Goal: Task Accomplishment & Management: Complete application form

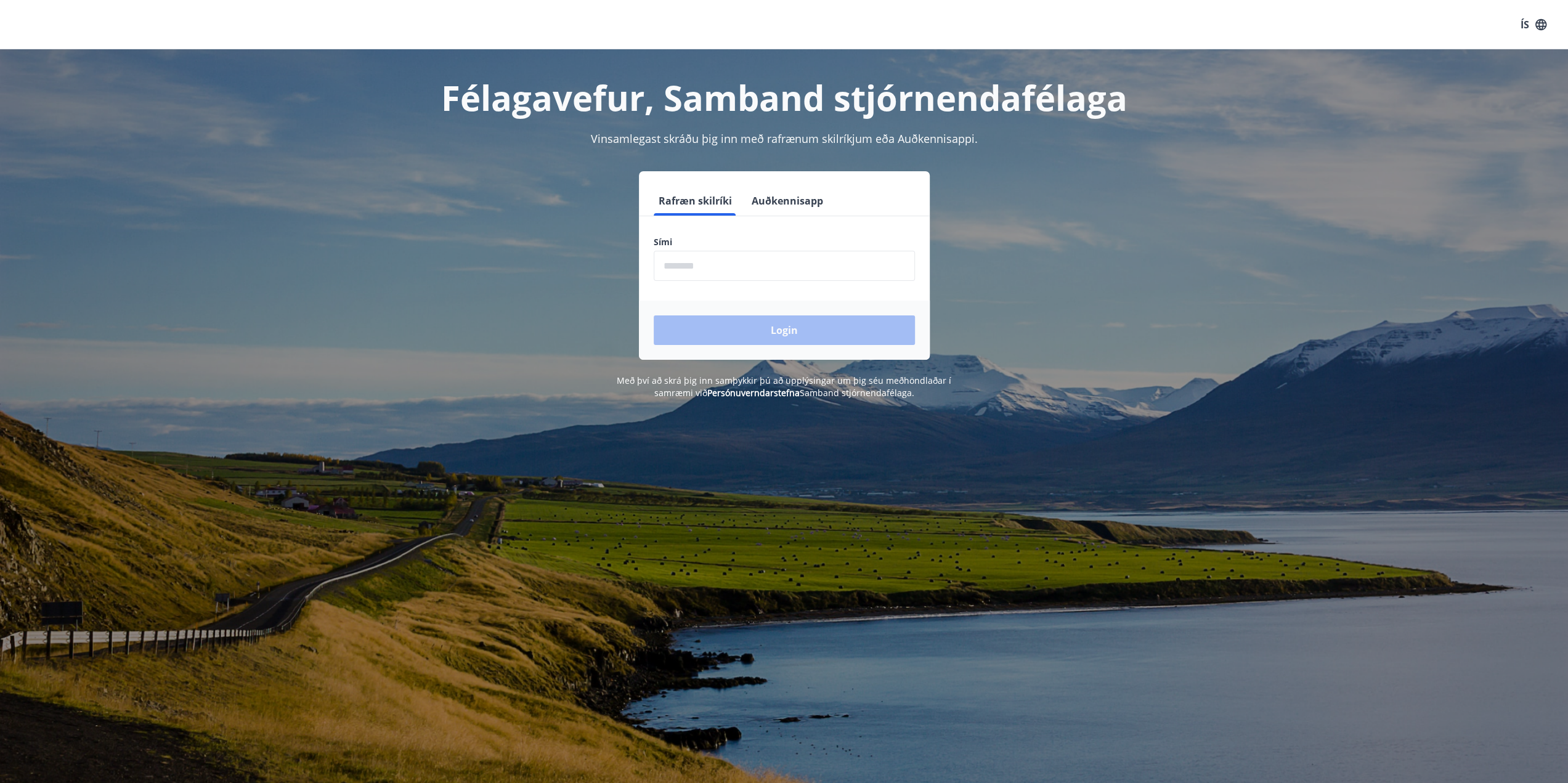
click at [707, 286] on form "Rafræn skilríki Auðkennisapp Sími ​ Login" at bounding box center [784, 273] width 290 height 174
click at [688, 271] on input "phone" at bounding box center [784, 266] width 261 height 30
type input "********"
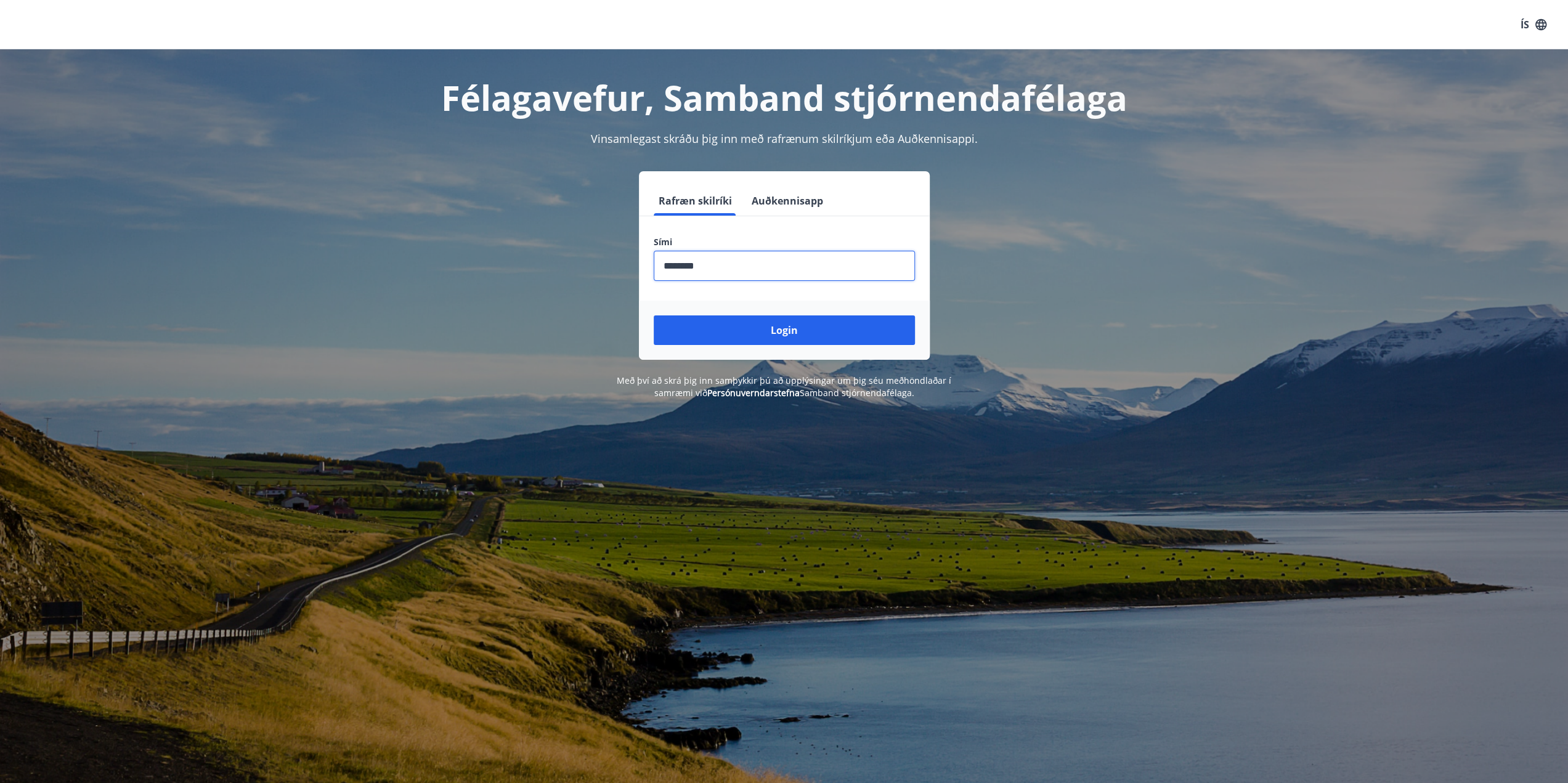
click at [783, 336] on button "Login" at bounding box center [784, 330] width 261 height 29
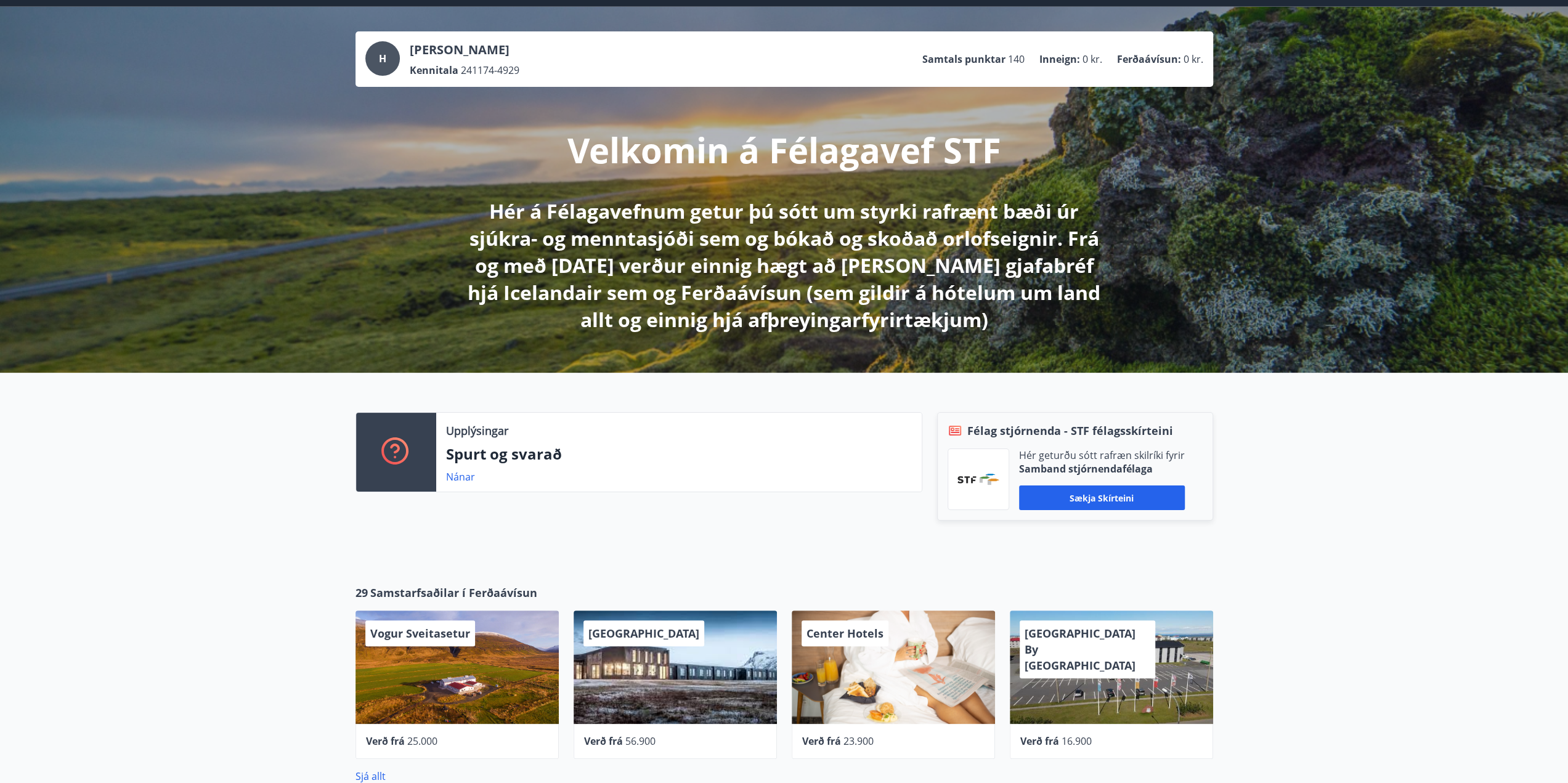
scroll to position [62, 0]
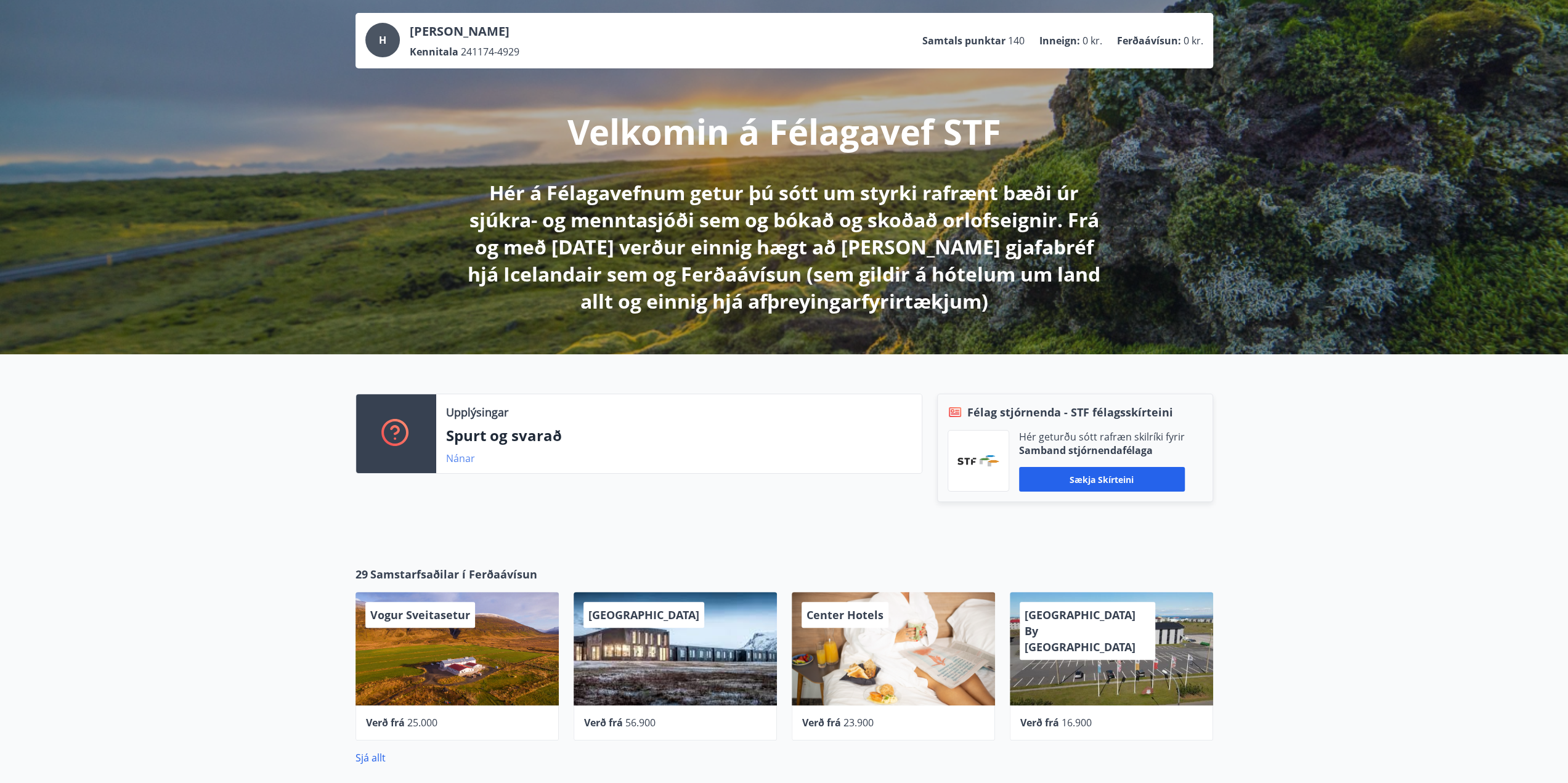
click at [460, 462] on link "Nánar" at bounding box center [460, 459] width 29 height 14
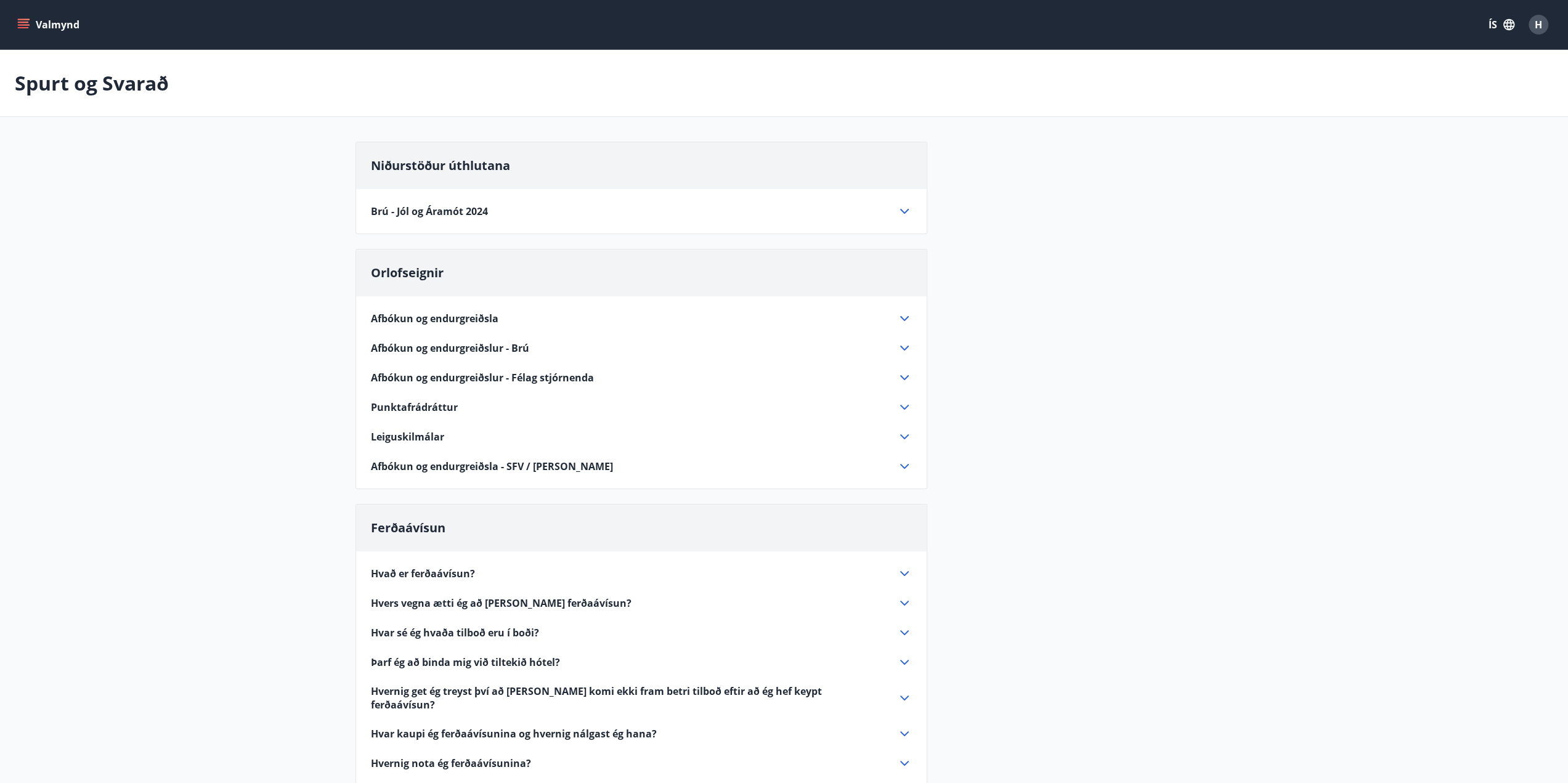
click at [907, 214] on icon at bounding box center [905, 211] width 15 height 15
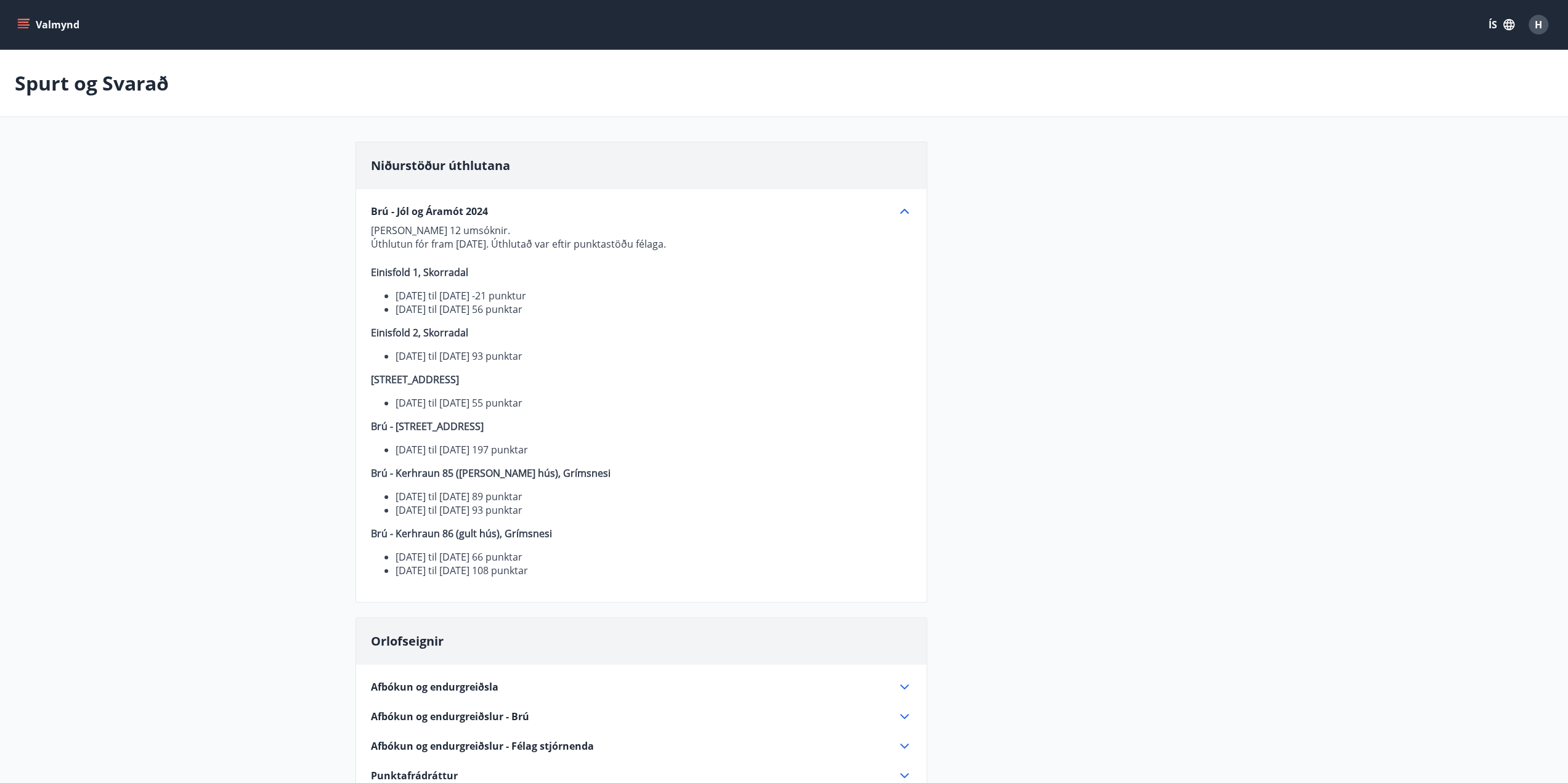
click at [903, 212] on icon at bounding box center [905, 211] width 15 height 15
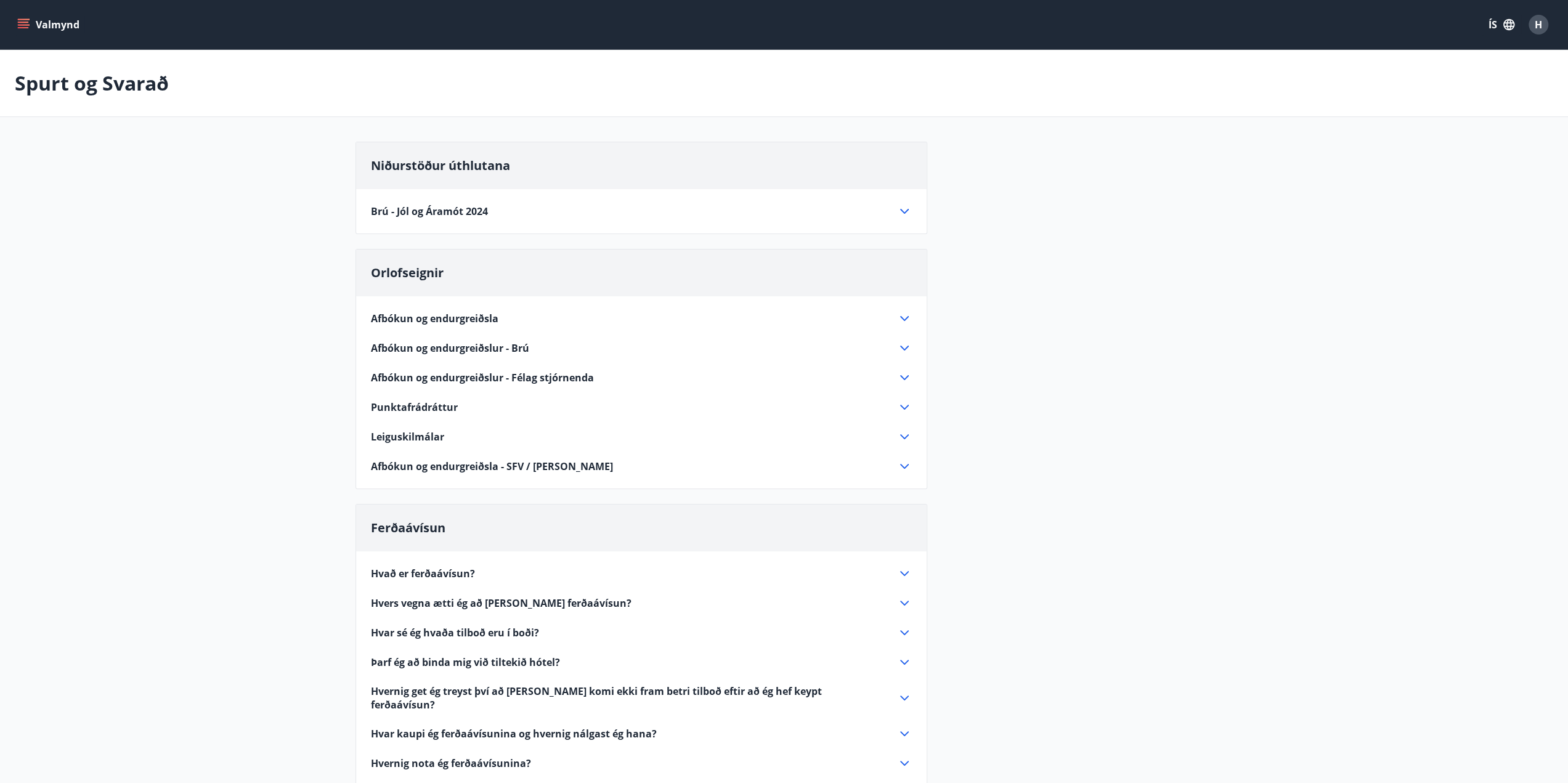
click at [905, 566] on icon at bounding box center [905, 574] width 15 height 15
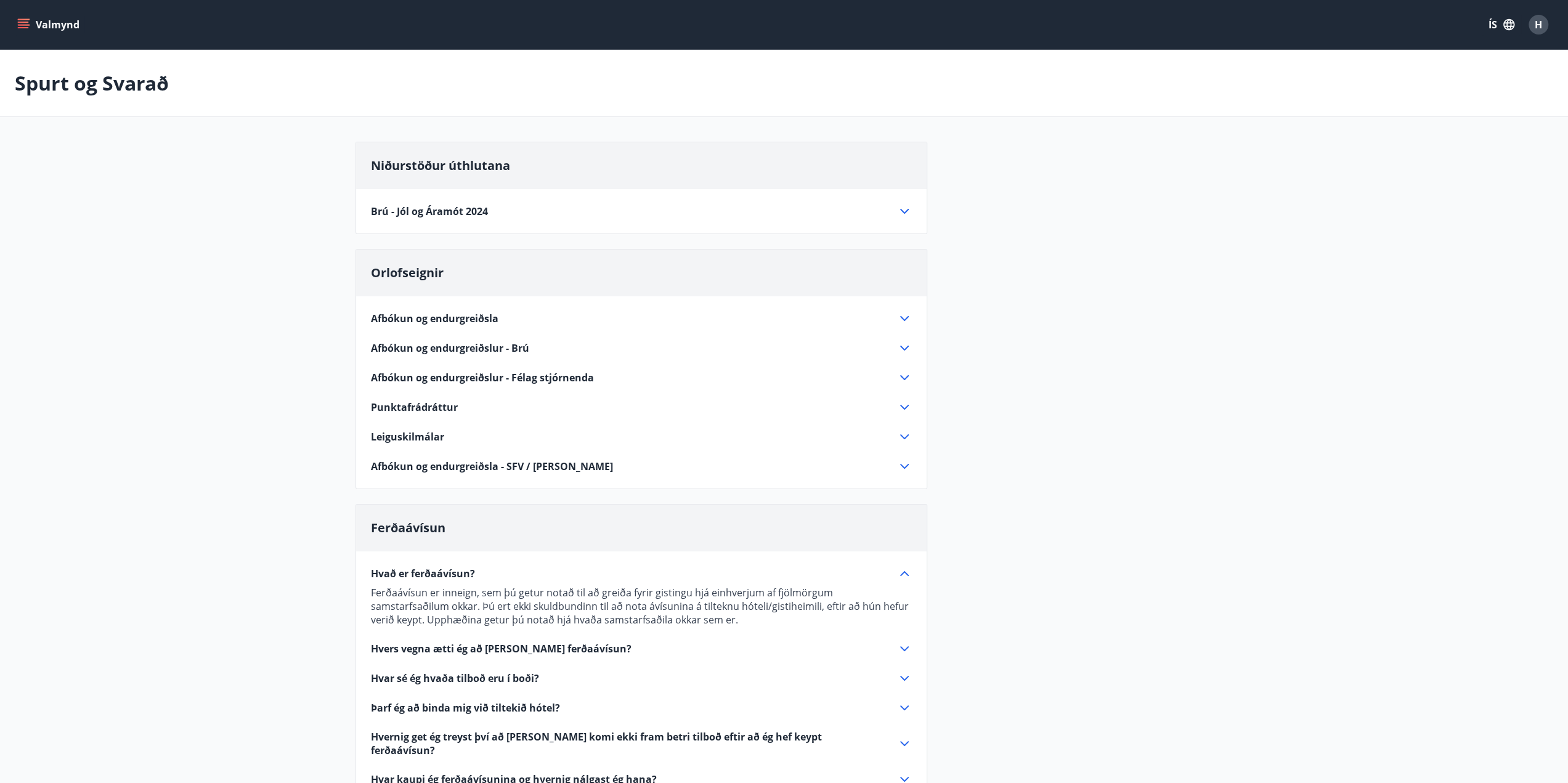
click at [905, 567] on icon at bounding box center [905, 574] width 15 height 15
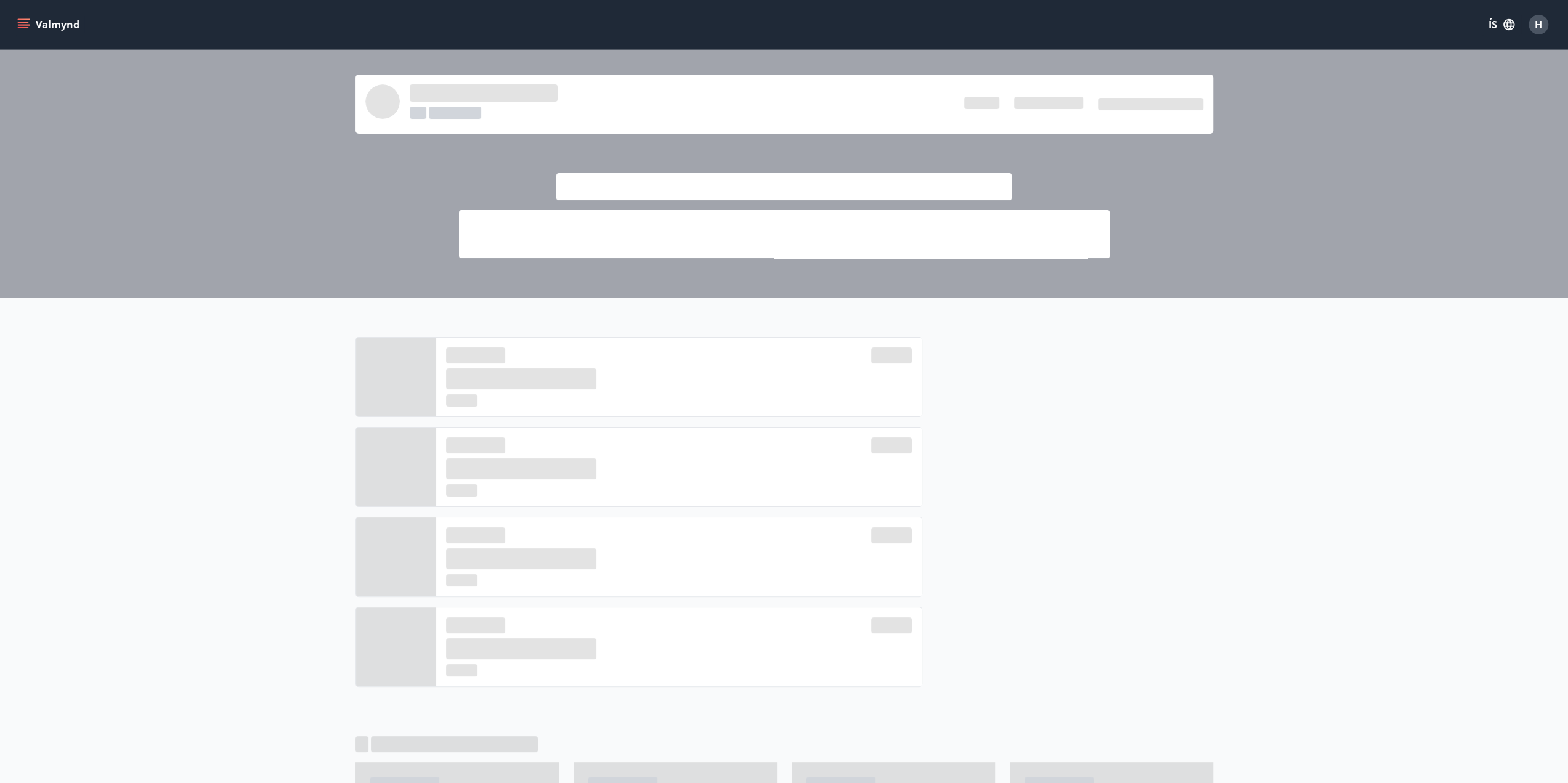
scroll to position [62, 0]
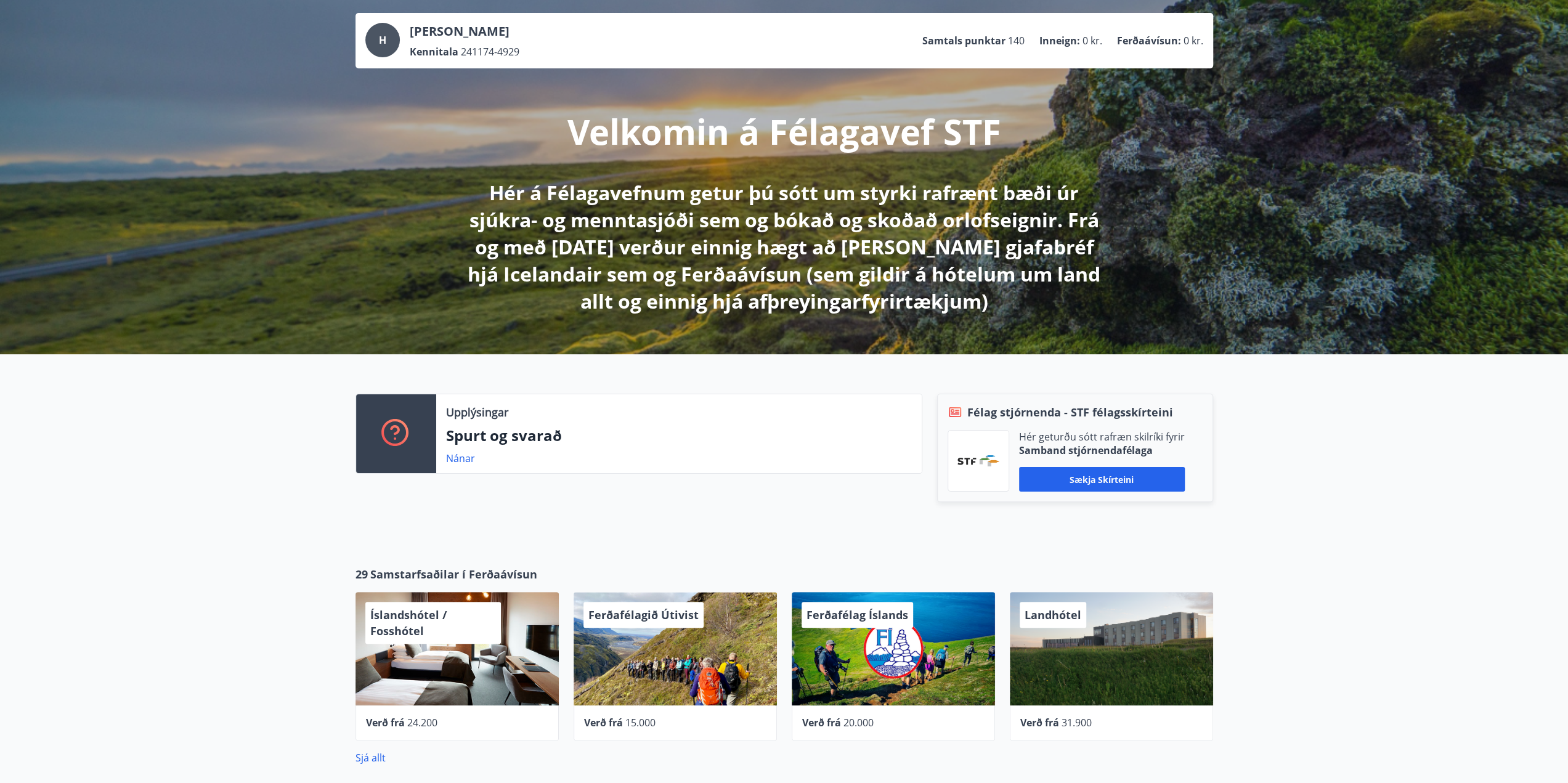
click at [774, 250] on p "Hér á Félagavefnum getur þú sótt um styrki rafrænt bæði úr sjúkra- og menntasjó…" at bounding box center [784, 247] width 650 height 136
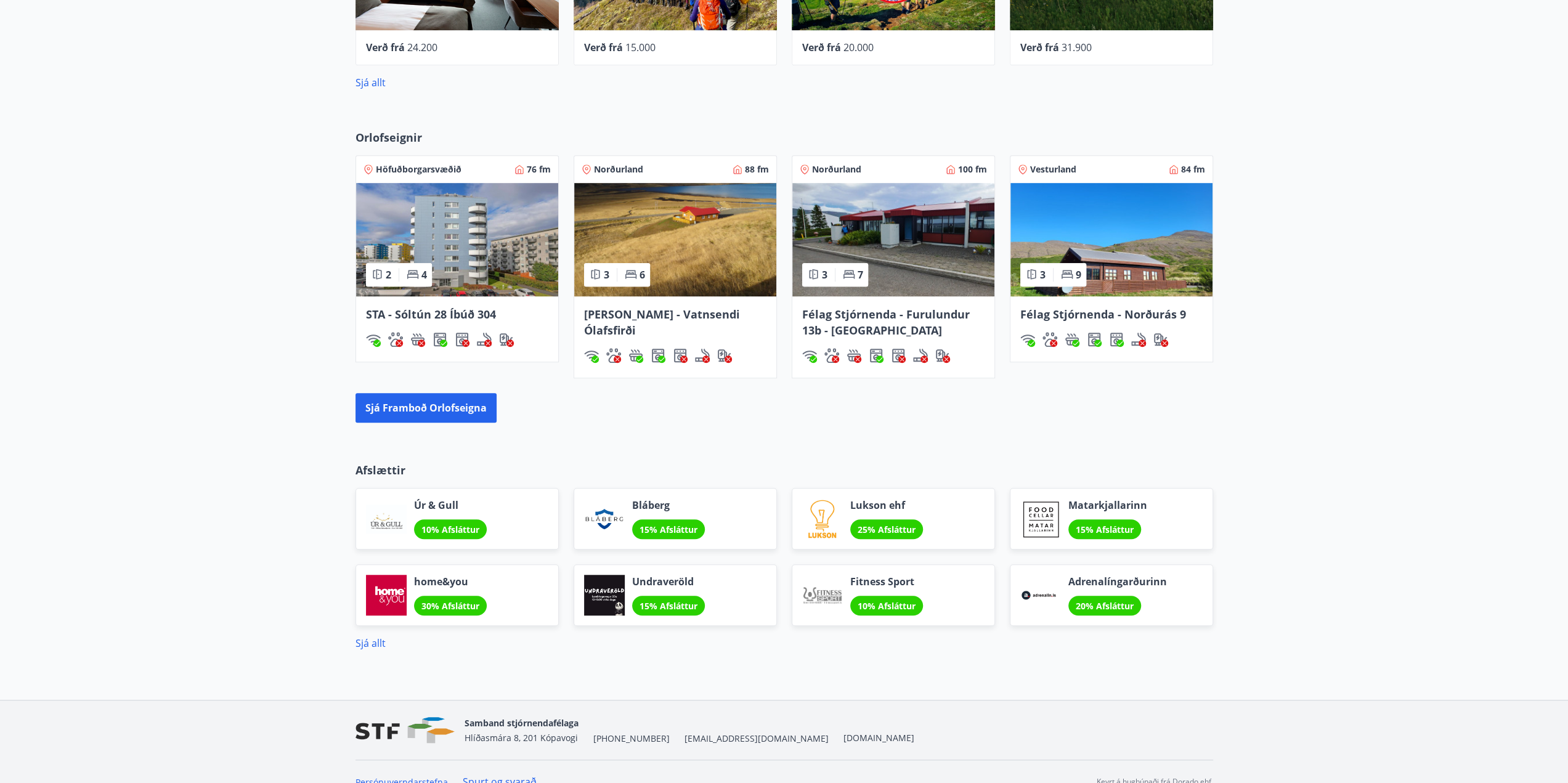
scroll to position [754, 0]
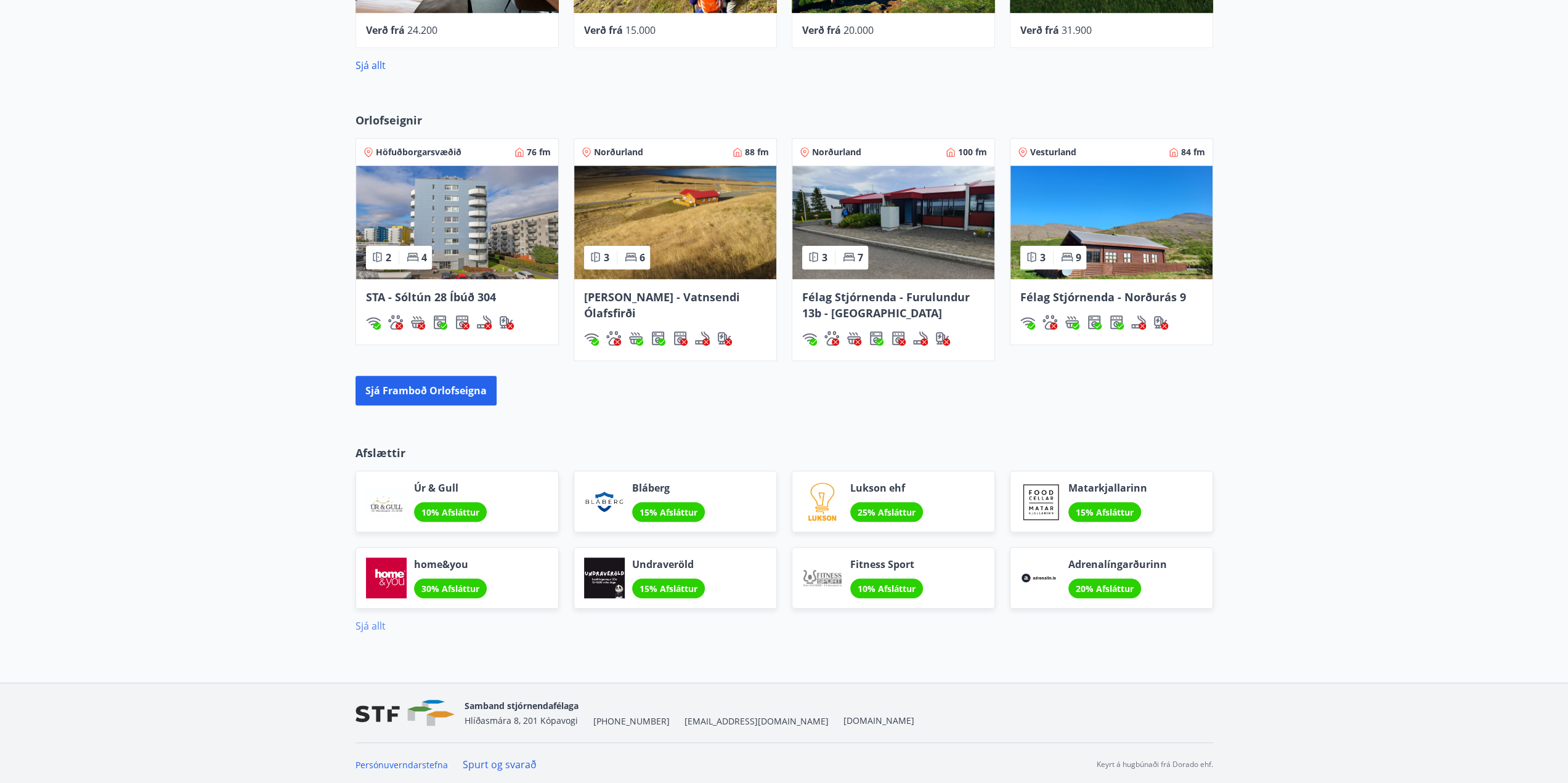
click at [373, 624] on link "Sjá allt" at bounding box center [370, 626] width 30 height 14
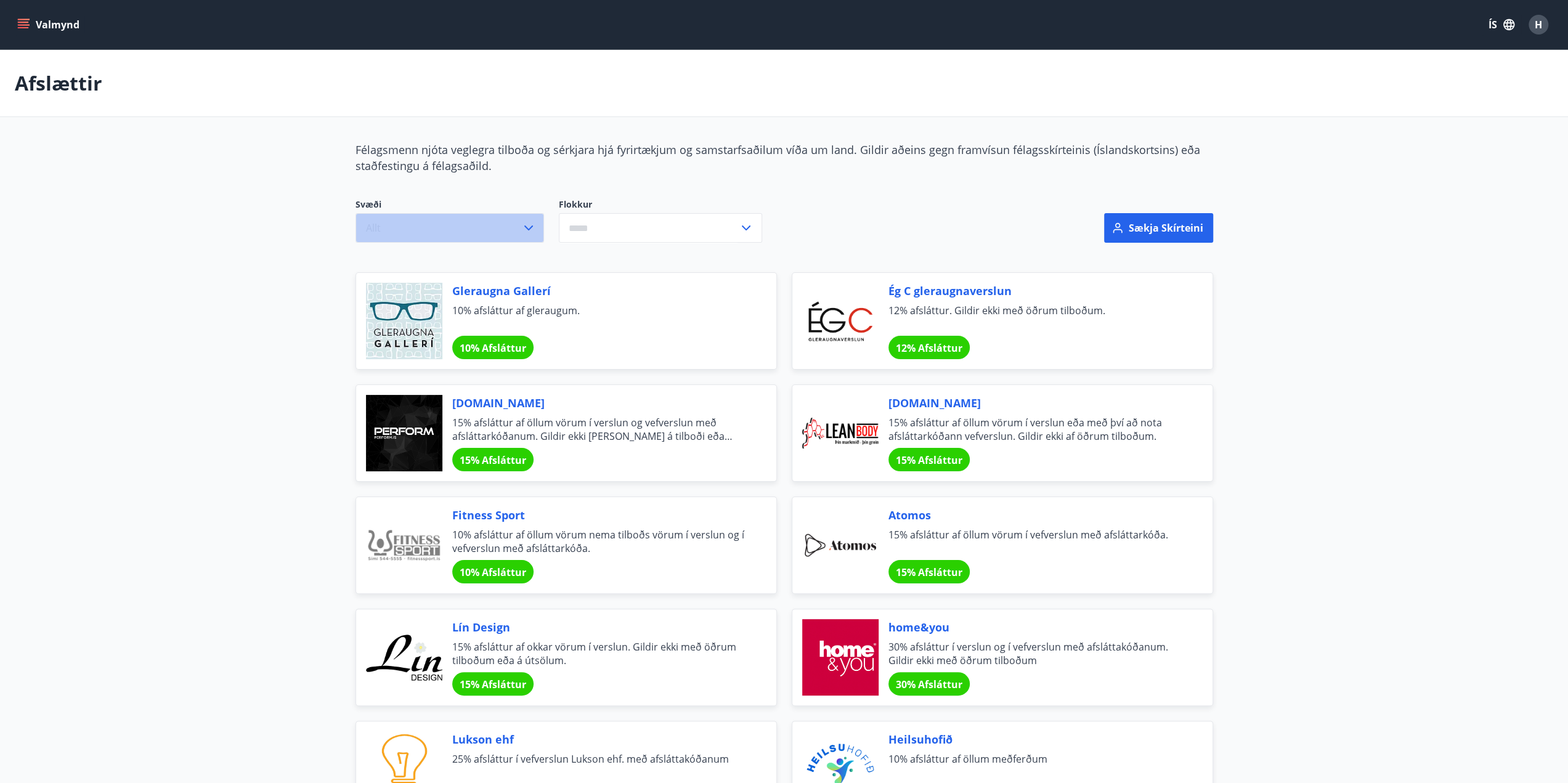
click at [516, 227] on button "Allt" at bounding box center [450, 227] width 189 height 29
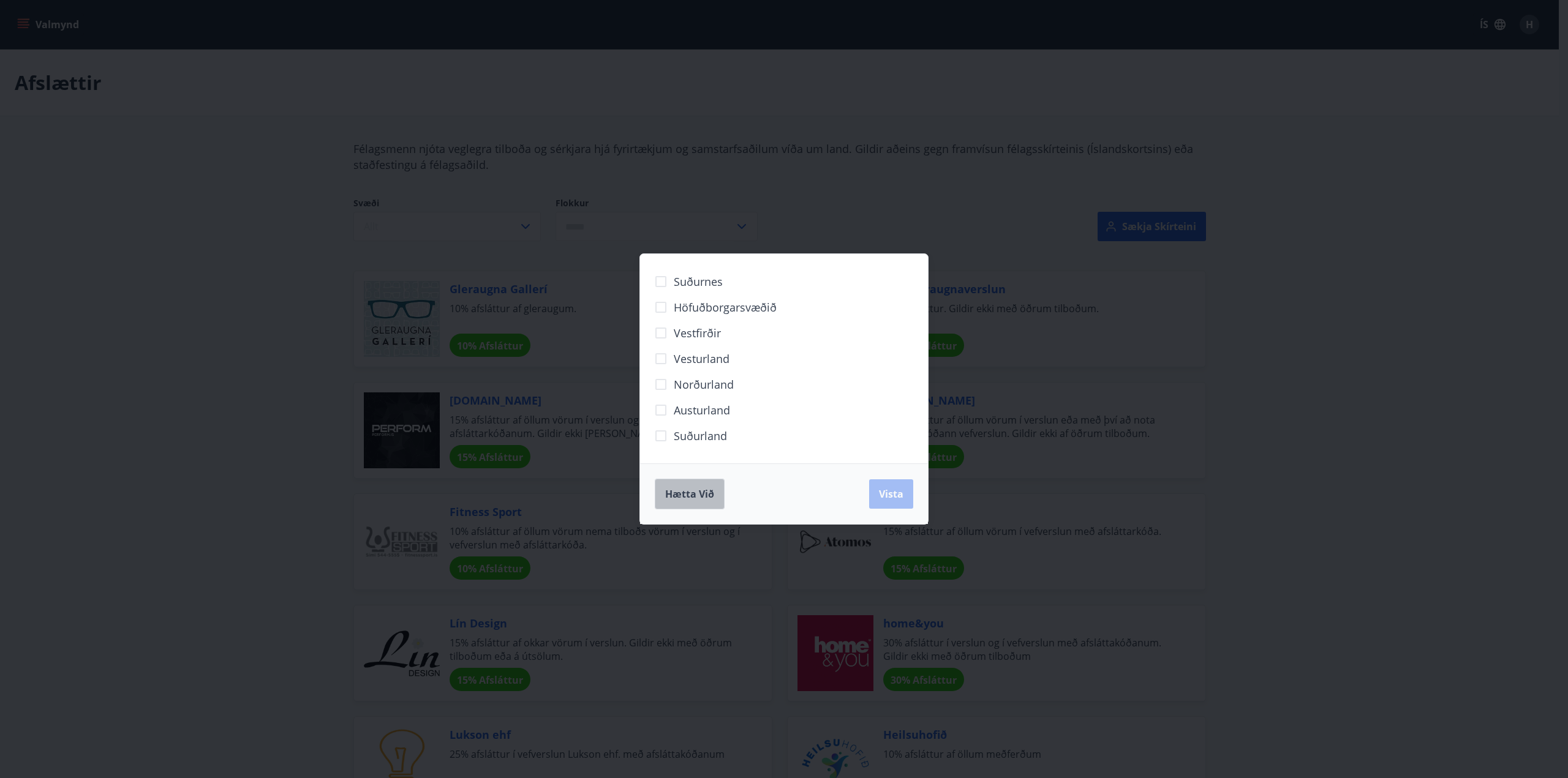
click at [691, 498] on span "Hætta við" at bounding box center [689, 494] width 49 height 14
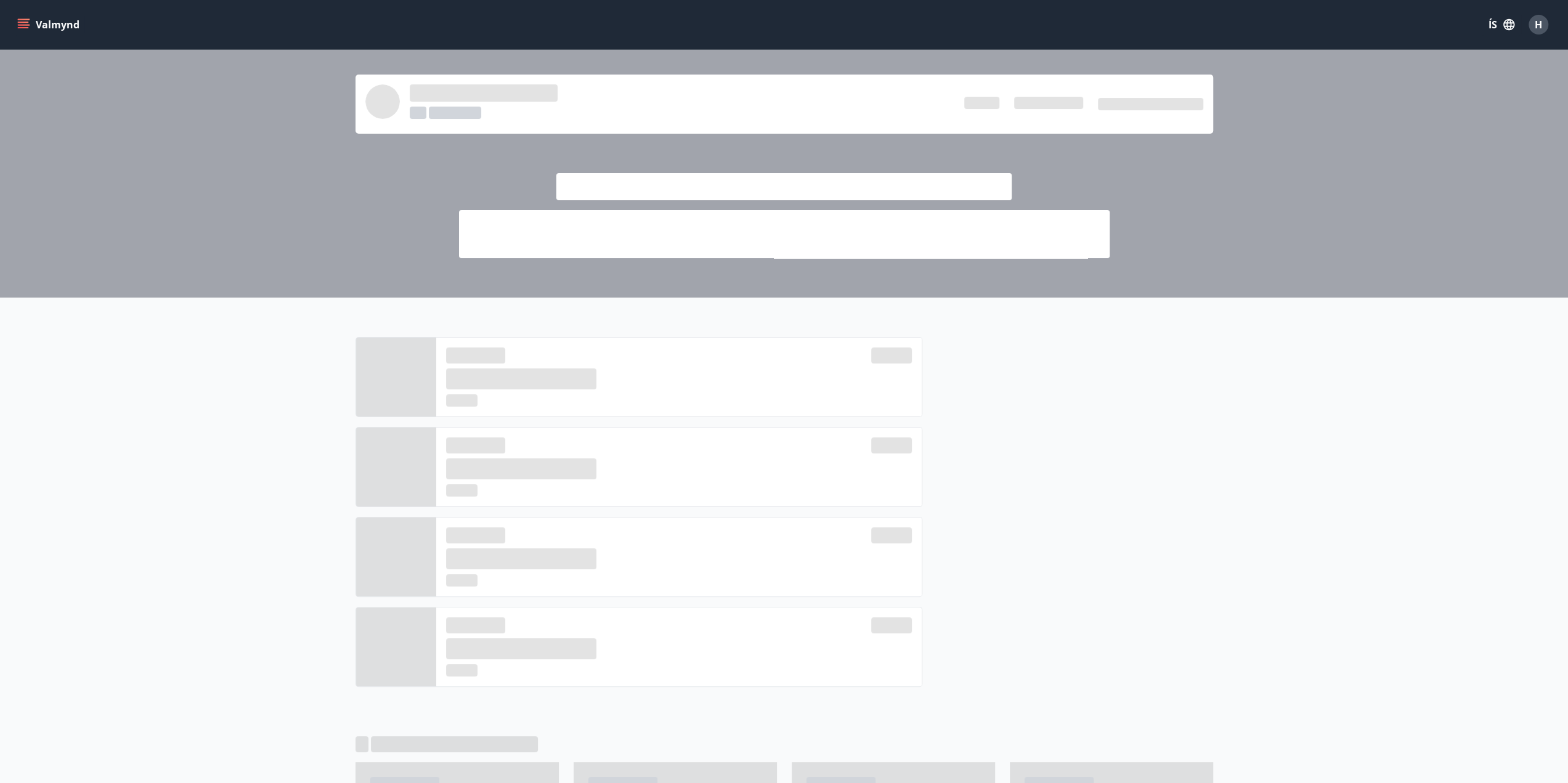
click at [26, 26] on icon "menu" at bounding box center [24, 25] width 12 height 12
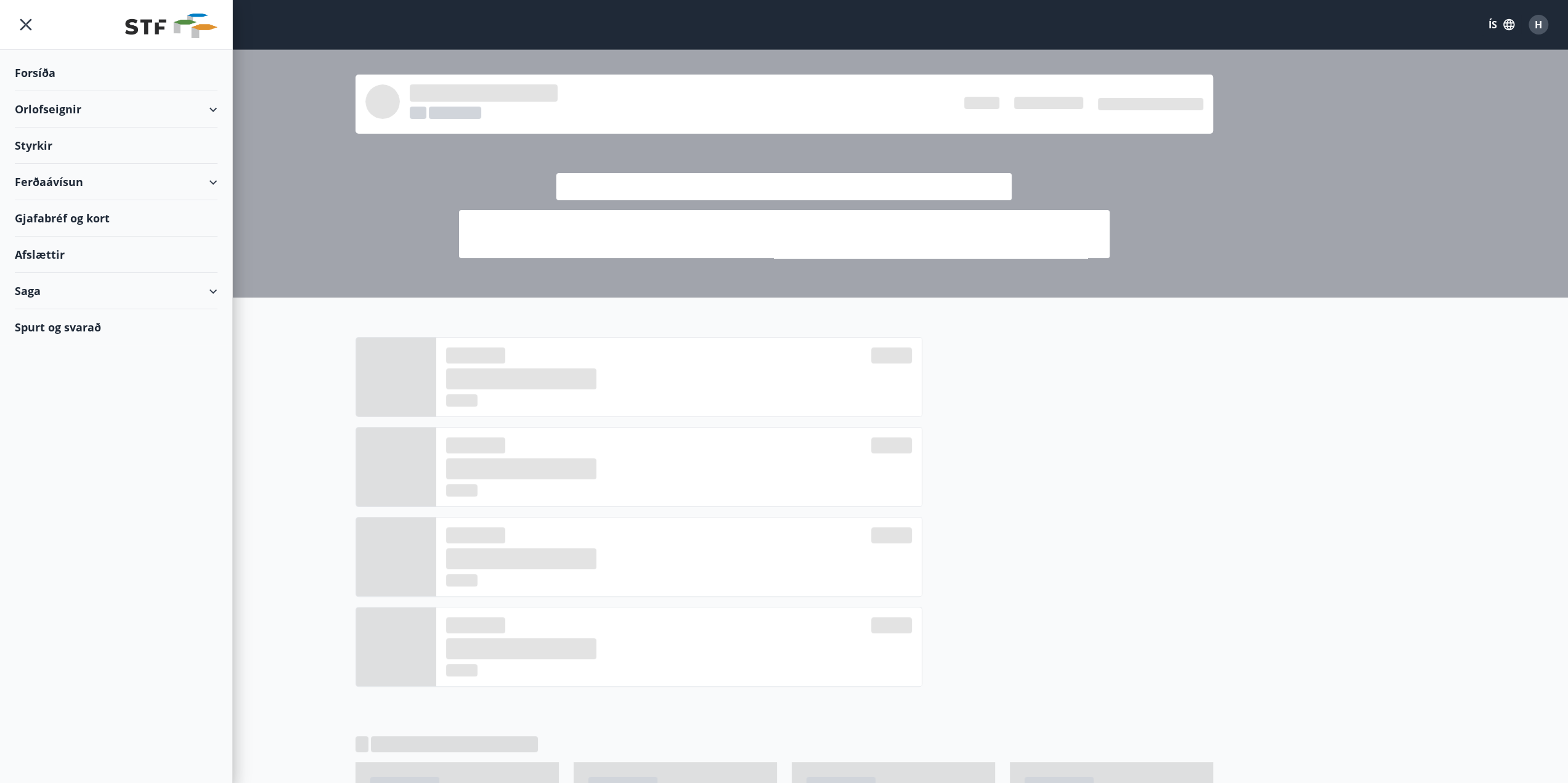
click at [207, 180] on div "Ferðaávísun" at bounding box center [116, 182] width 202 height 36
click at [207, 179] on div "Ferðaávísun" at bounding box center [116, 182] width 202 height 36
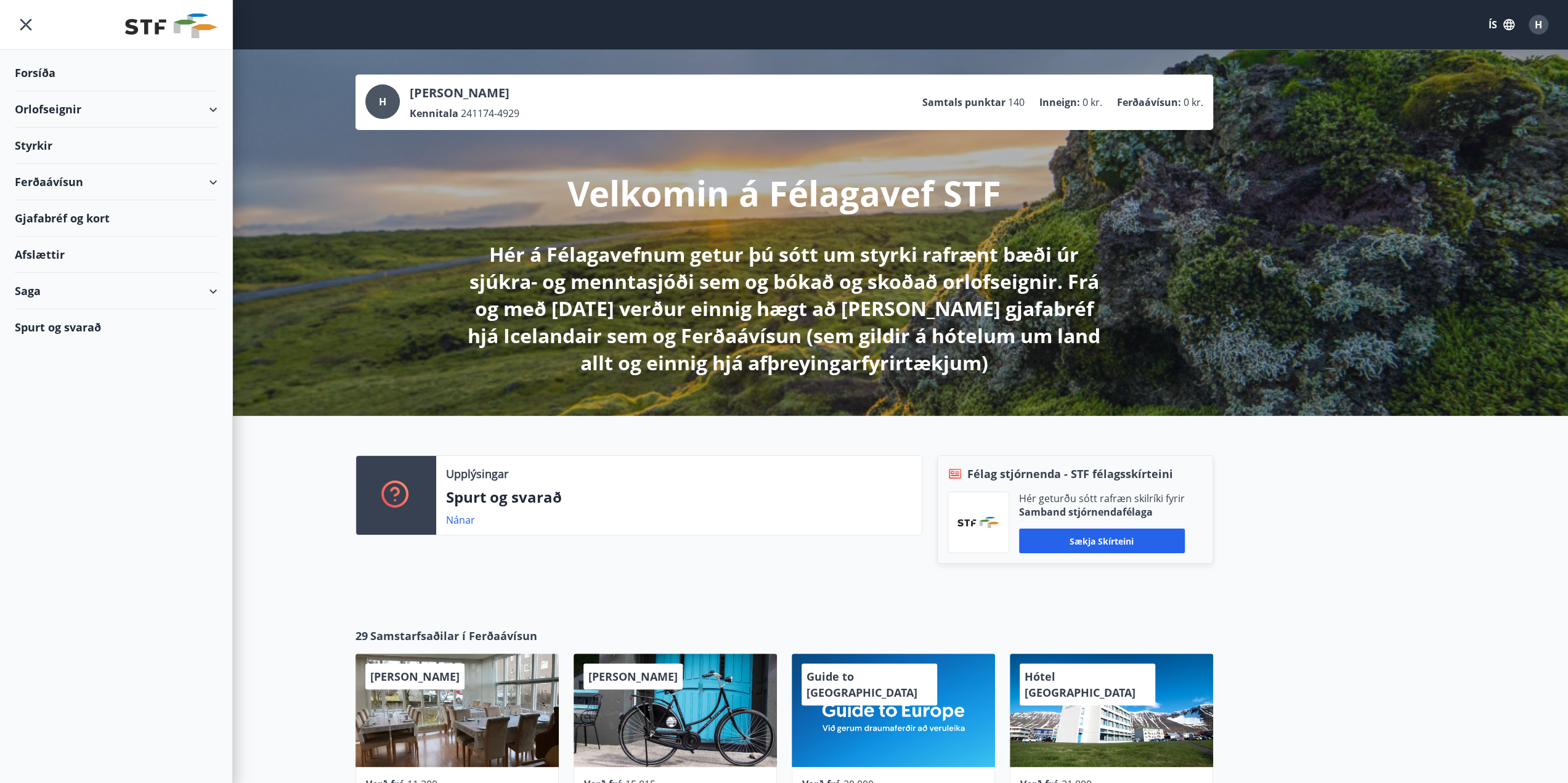
click at [209, 111] on div "Orlofseignir" at bounding box center [116, 109] width 202 height 36
click at [39, 149] on div "Styrkir" at bounding box center [116, 146] width 202 height 36
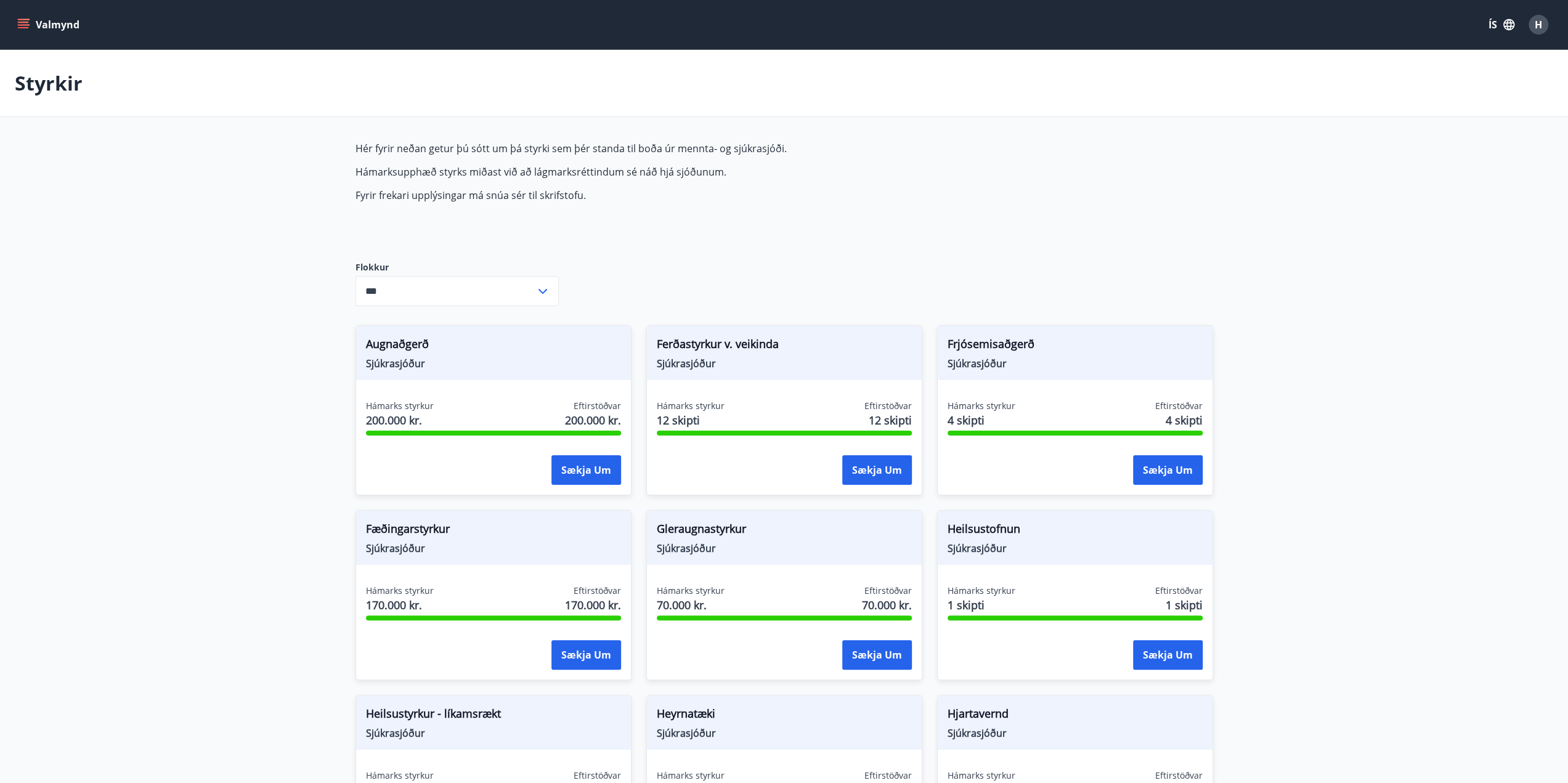
type input "***"
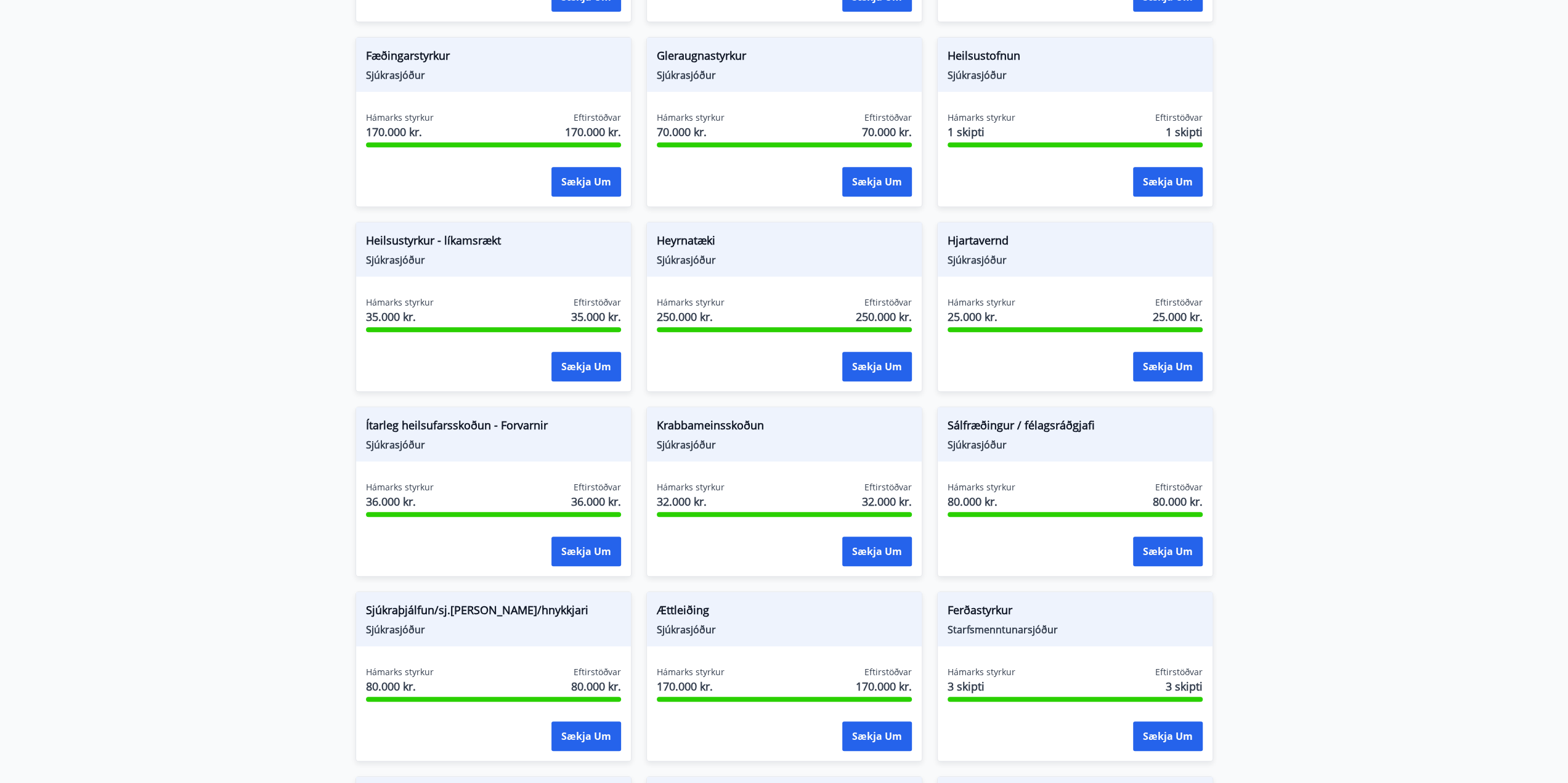
scroll to position [493, 0]
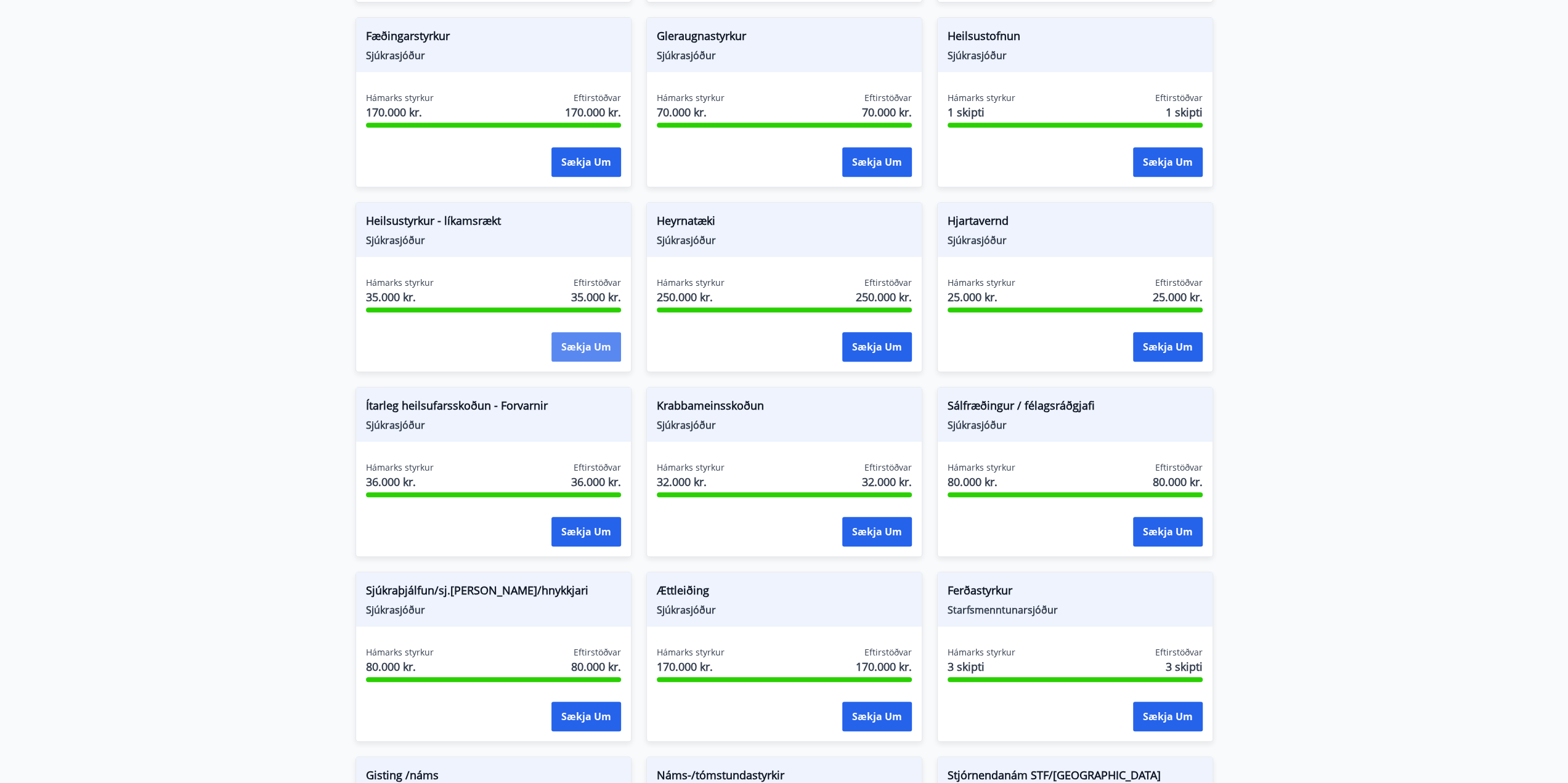
click at [575, 344] on button "Sækja um" at bounding box center [586, 347] width 69 height 29
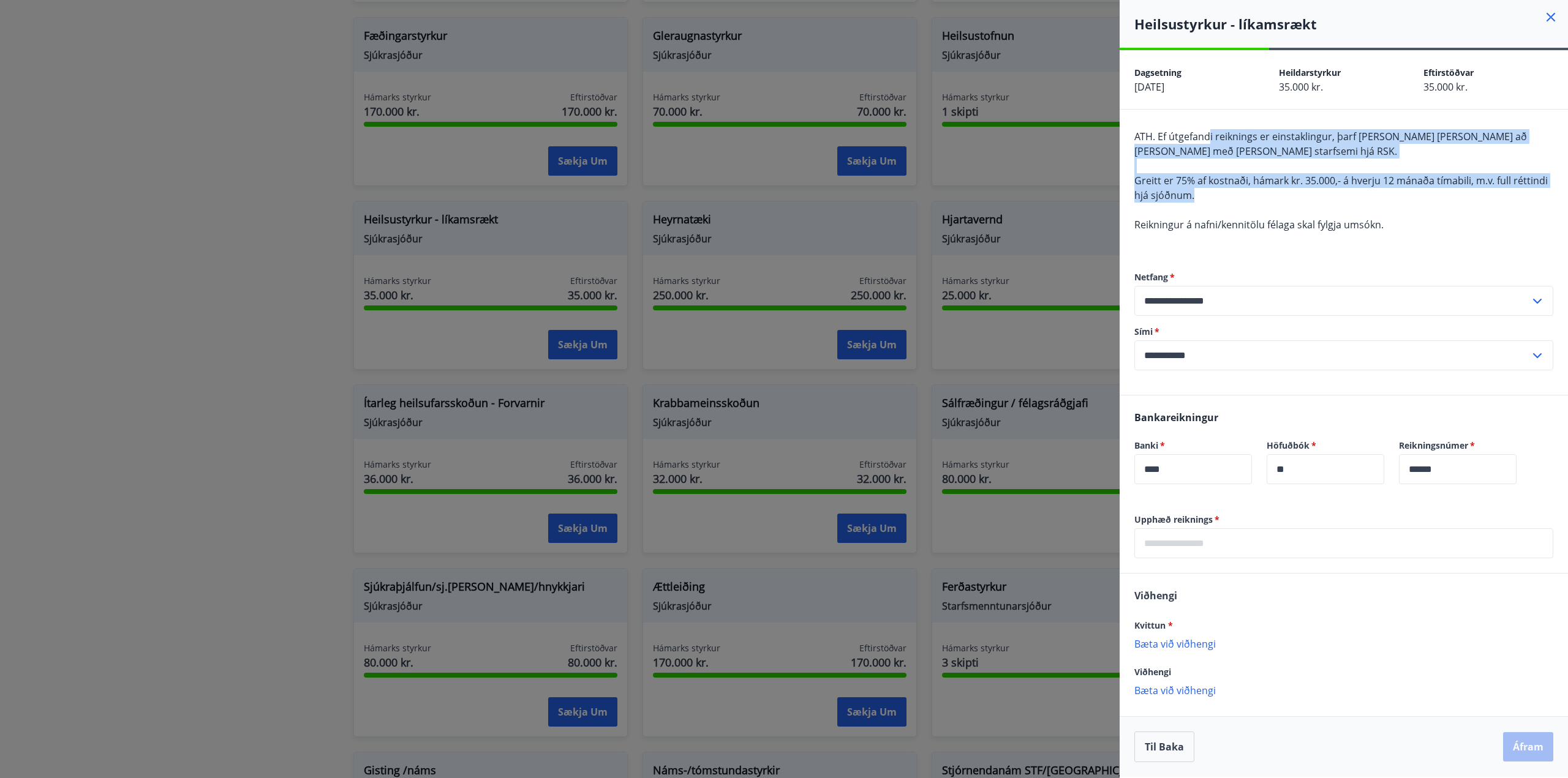
drag, startPoint x: 1259, startPoint y: 132, endPoint x: 1498, endPoint y: 191, distance: 246.2
click at [1498, 191] on div "**********" at bounding box center [1344, 253] width 448 height 286
click at [1366, 197] on div "ATH. Ef útgefandi reiknings er einstaklingur, þarf sá hinn sami að vera með skr…" at bounding box center [1343, 188] width 419 height 117
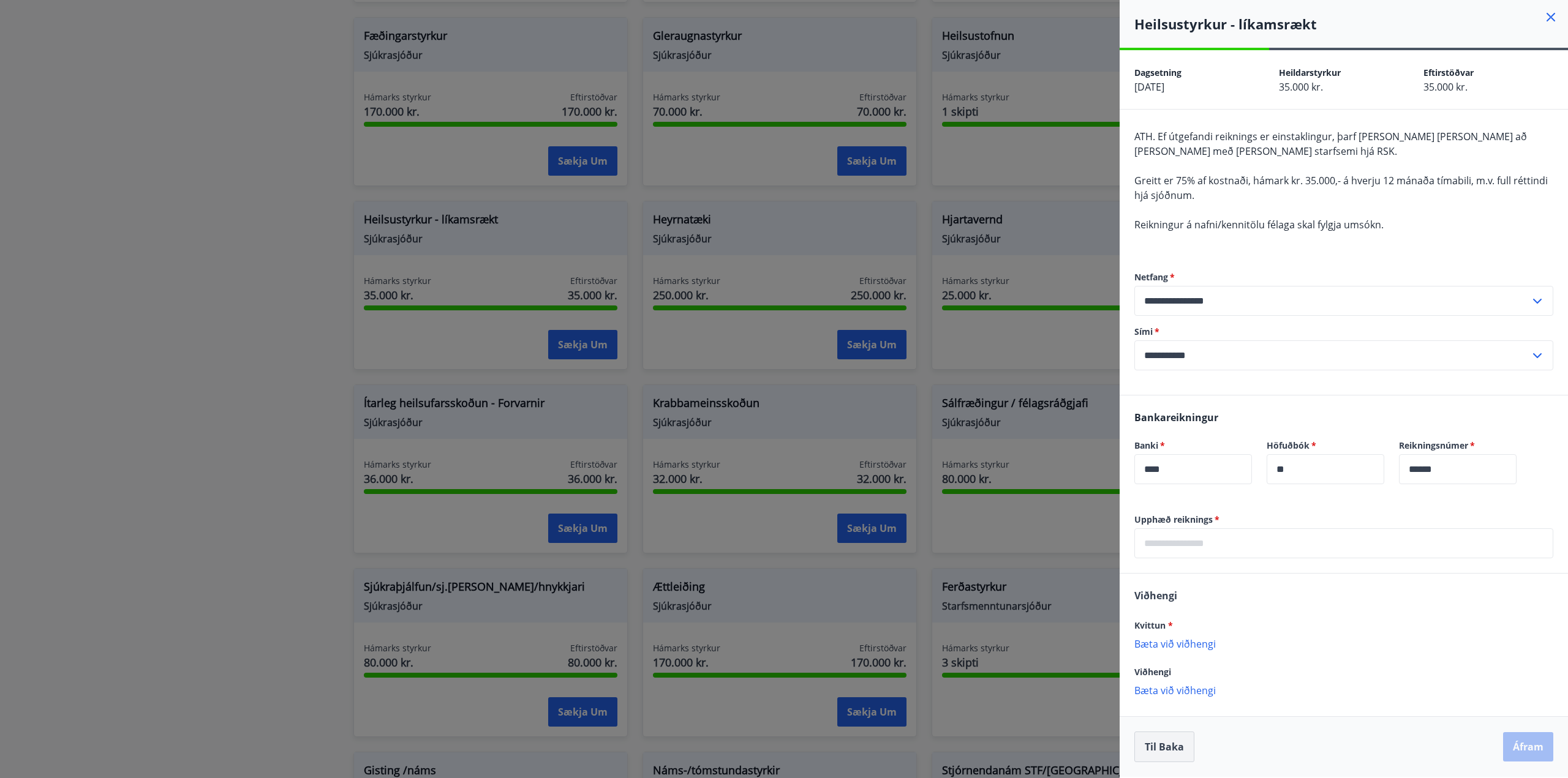
click at [1161, 745] on button "Til baka" at bounding box center [1164, 747] width 60 height 30
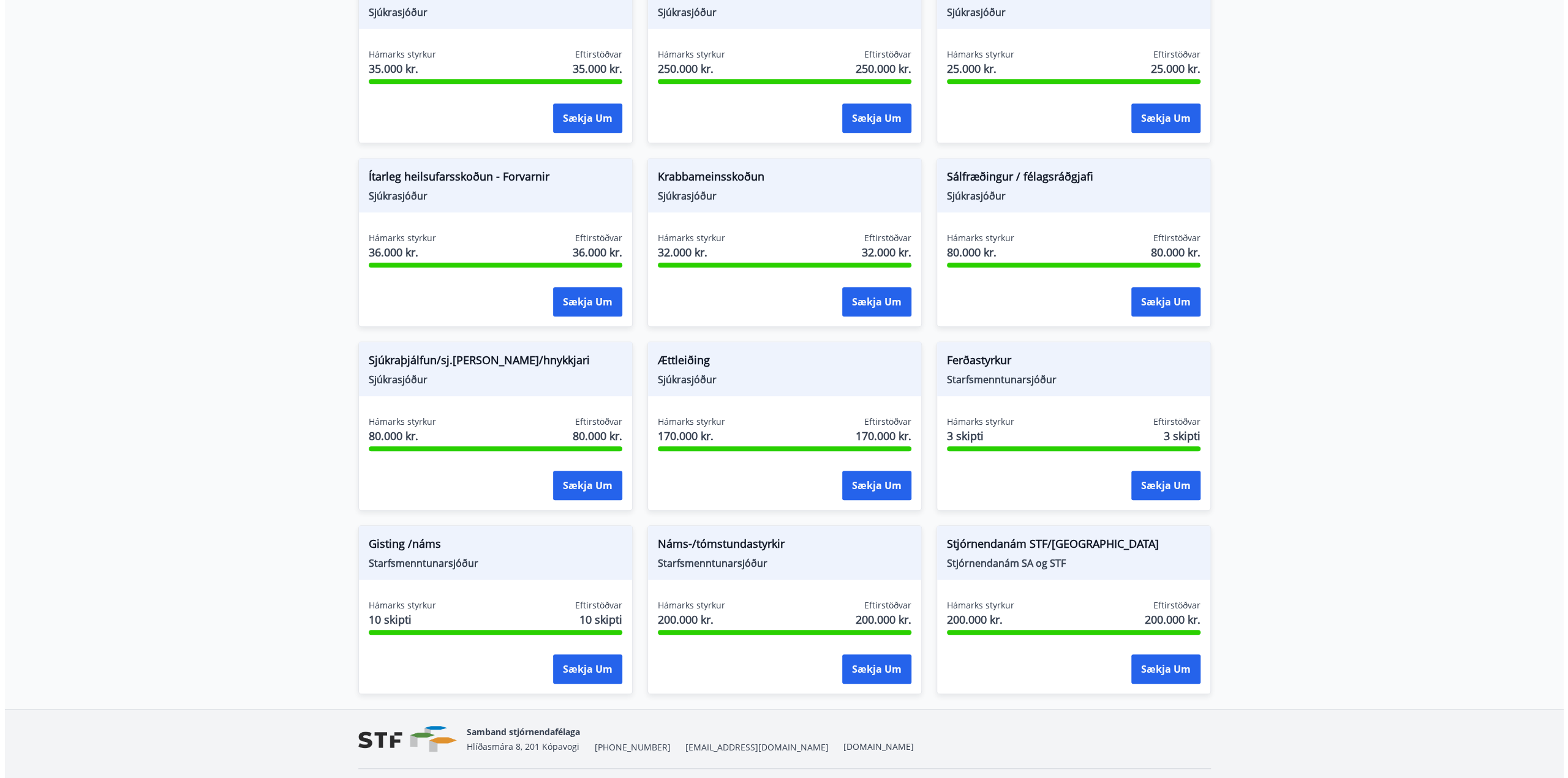
scroll to position [735, 0]
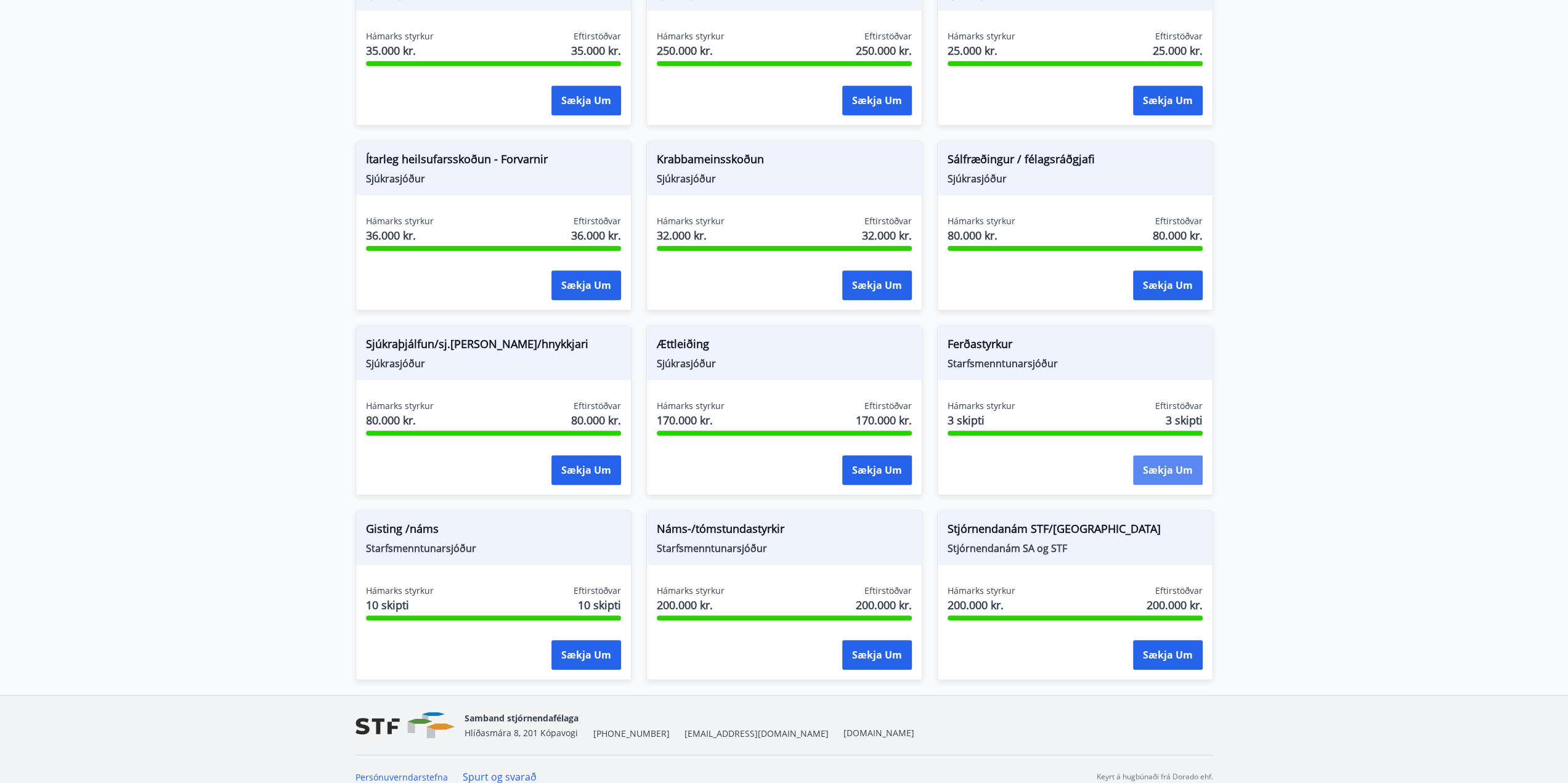
click at [1183, 467] on button "Sækja um" at bounding box center [1168, 470] width 69 height 29
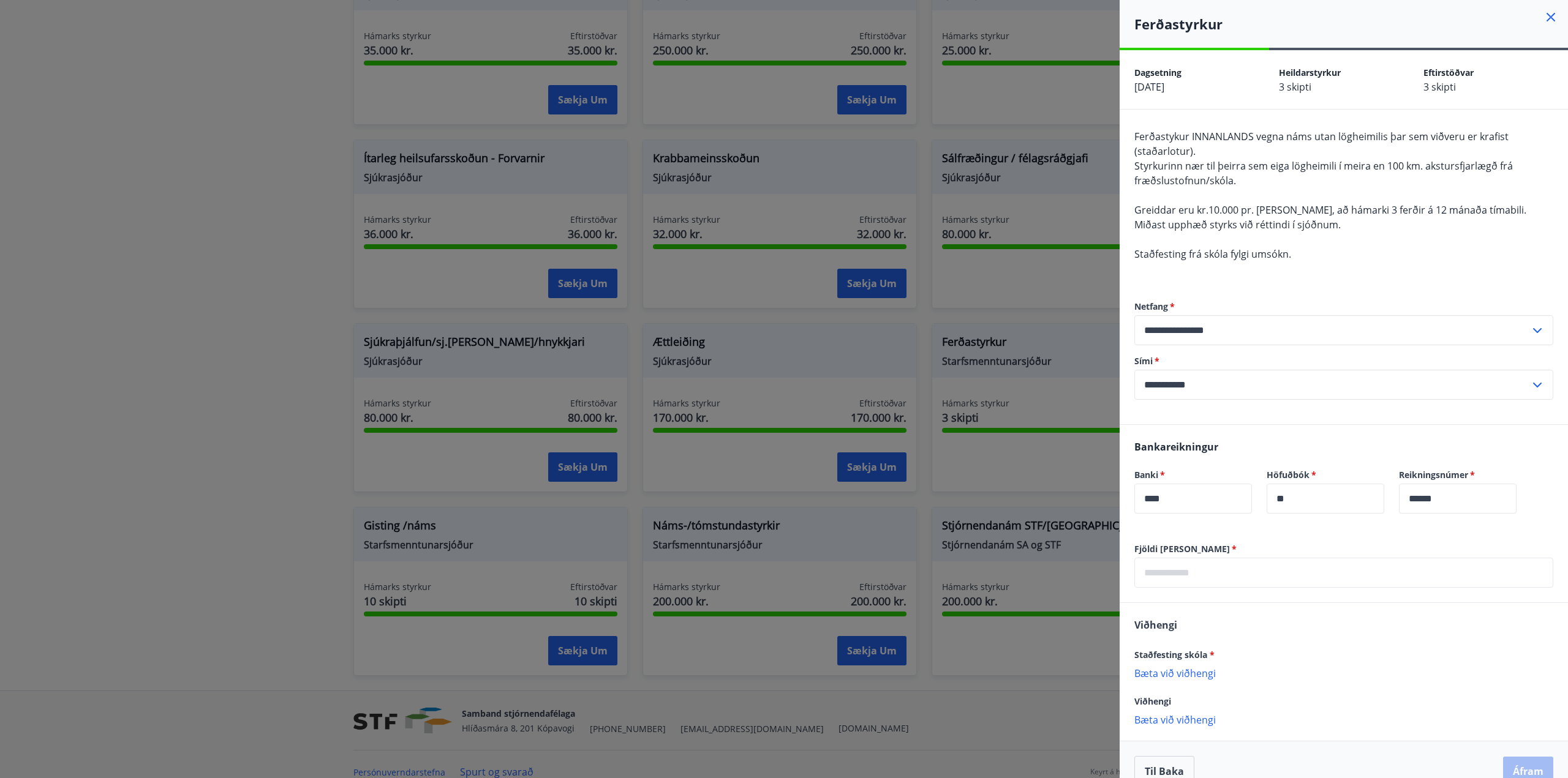
click at [1546, 16] on icon at bounding box center [1551, 17] width 9 height 9
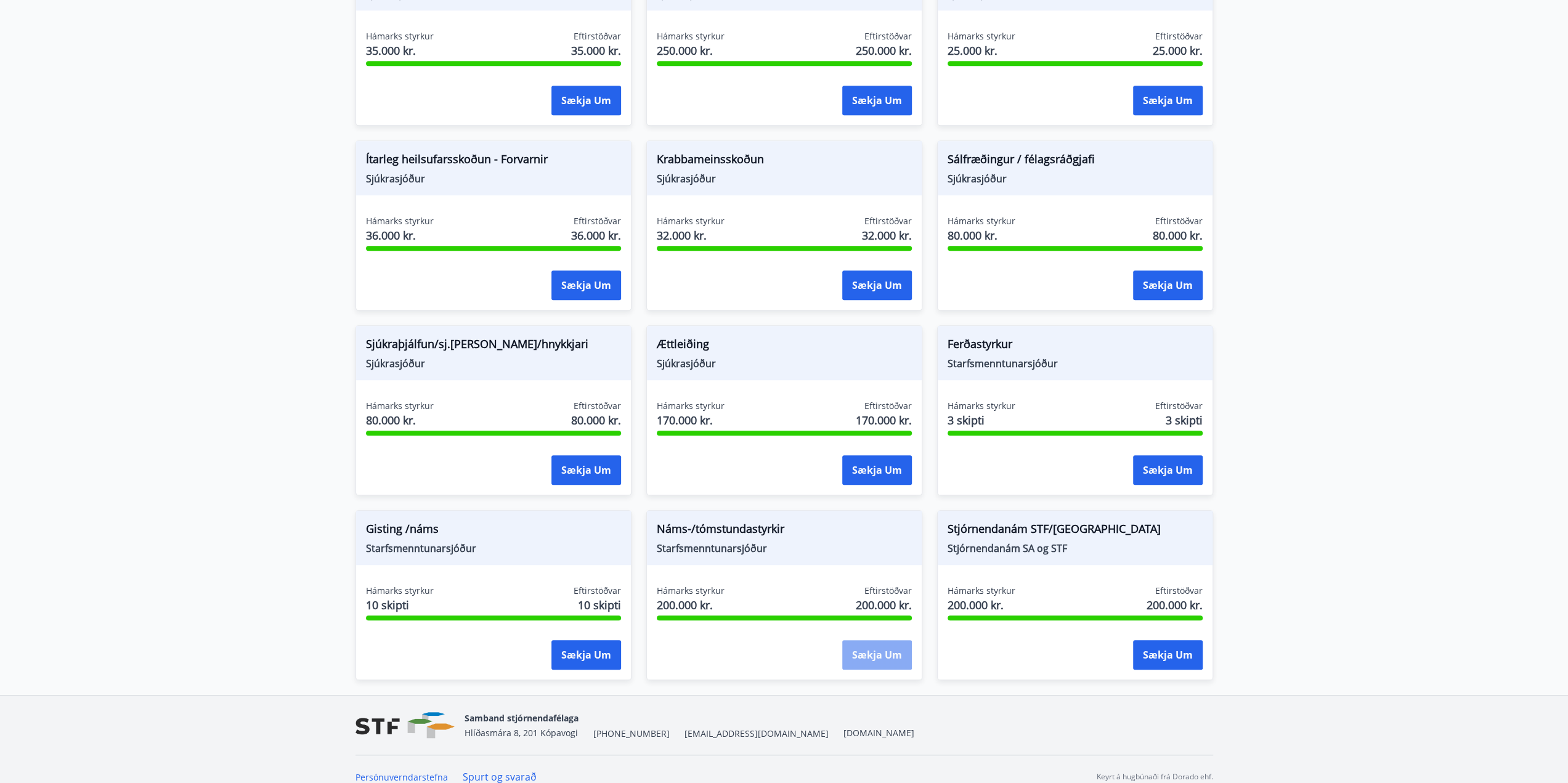
click at [860, 657] on button "Sækja um" at bounding box center [876, 655] width 69 height 29
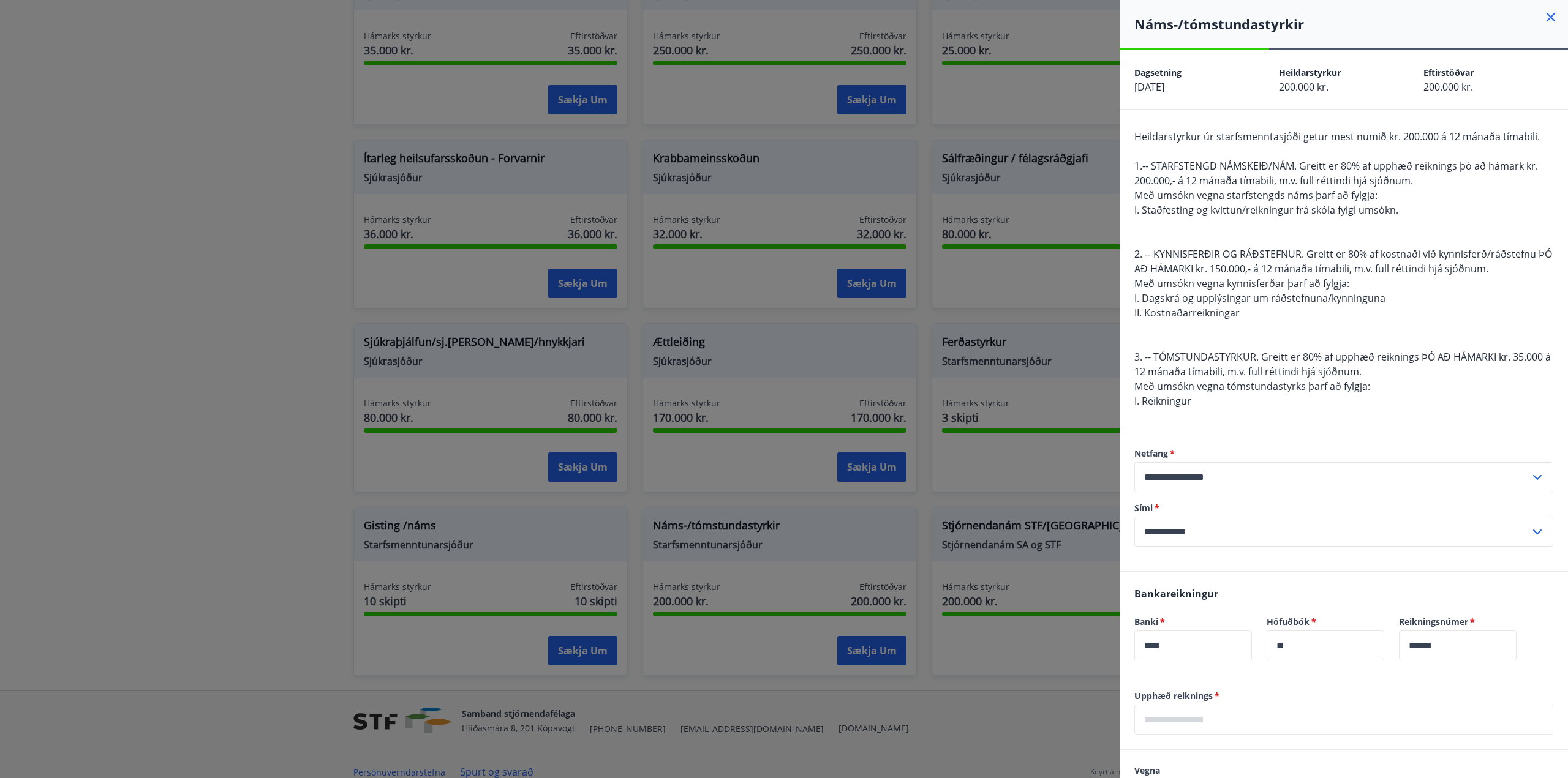
drag, startPoint x: 1181, startPoint y: 161, endPoint x: 1444, endPoint y: 209, distance: 267.3
click at [1444, 209] on div "Heildarstyrkur úr starfsmenntasjóði getur mest numið kr. 200.000 á 12 mánaða tí…" at bounding box center [1343, 276] width 419 height 294
click at [1444, 216] on div "Heildarstyrkur úr starfsmenntasjóði getur mest numið kr. 200.000 á 12 mánaða tí…" at bounding box center [1343, 276] width 419 height 294
